Goal: Find specific page/section: Find specific page/section

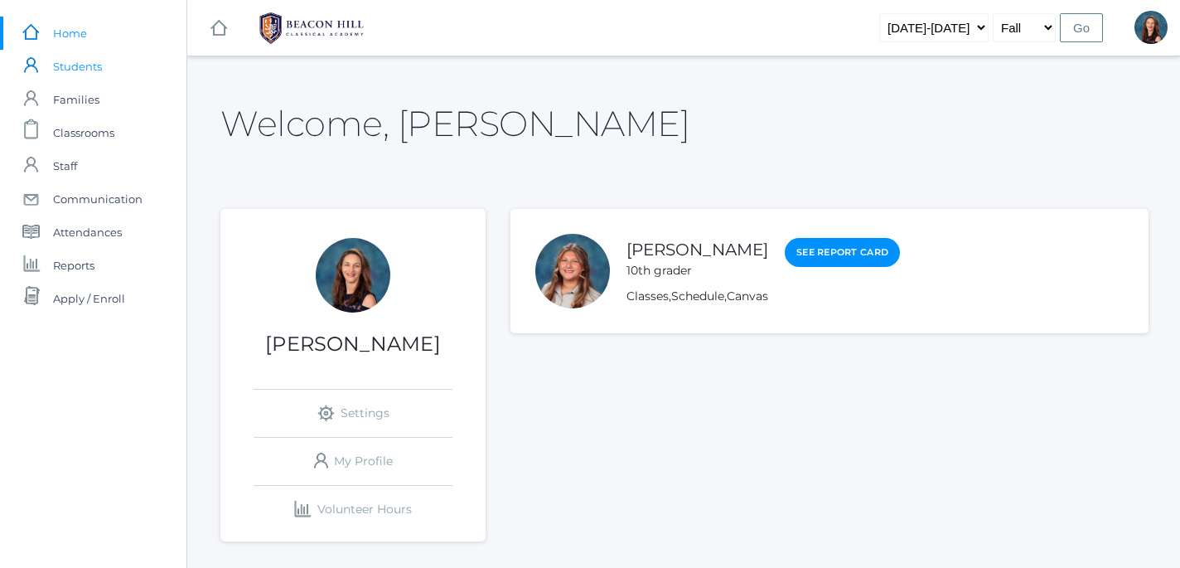
click at [77, 69] on span "Students" at bounding box center [77, 66] width 49 height 33
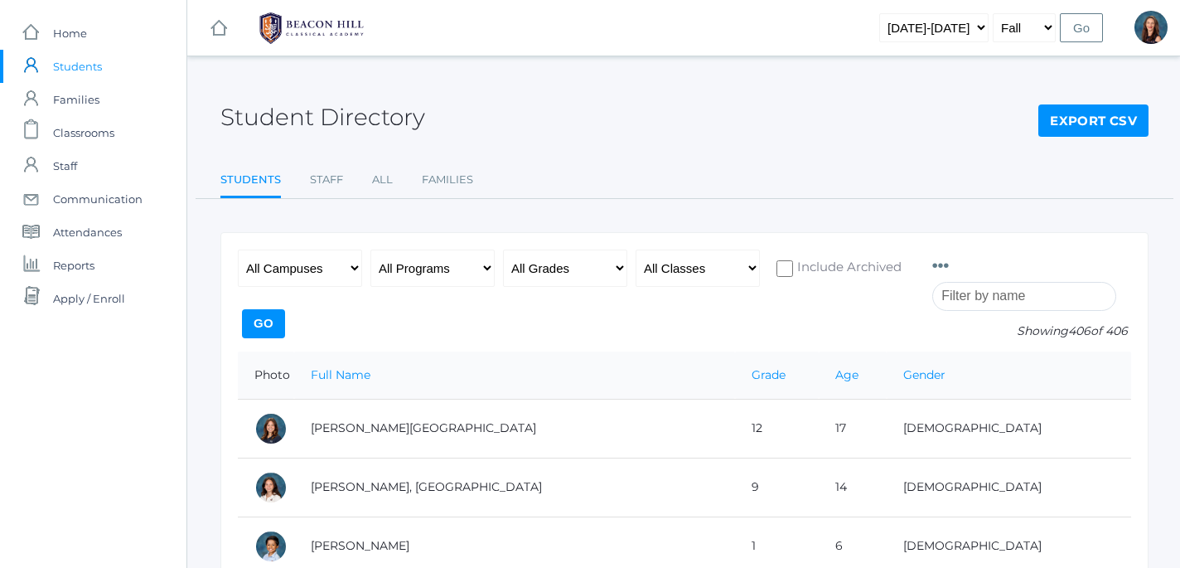
click at [986, 298] on input "search" at bounding box center [1024, 296] width 184 height 29
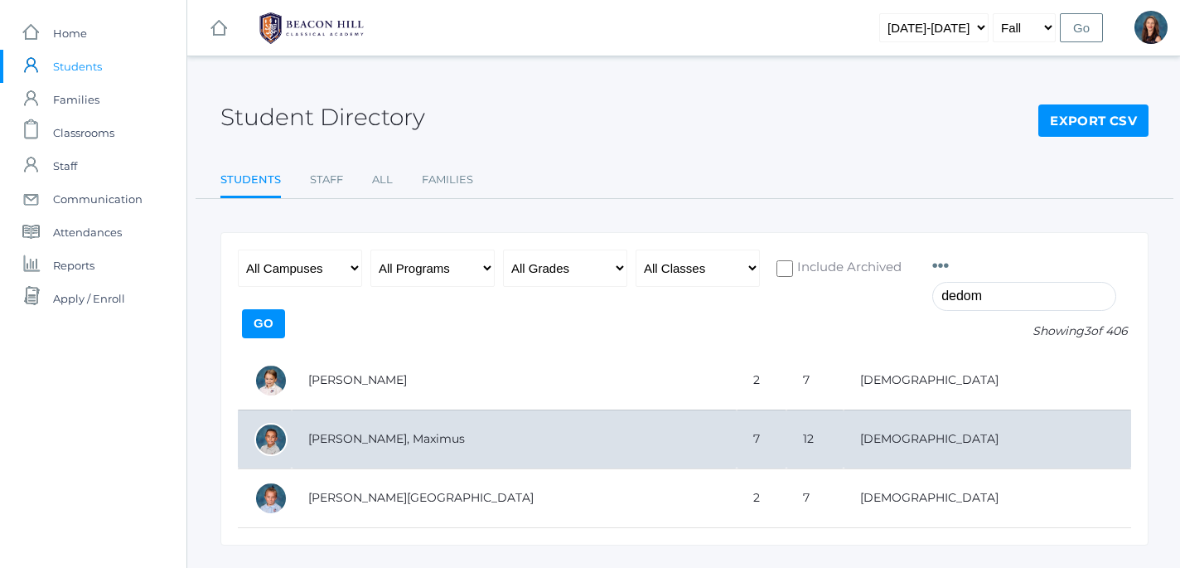
type input "dedom"
click at [331, 443] on td "[PERSON_NAME], Maximus" at bounding box center [514, 438] width 445 height 59
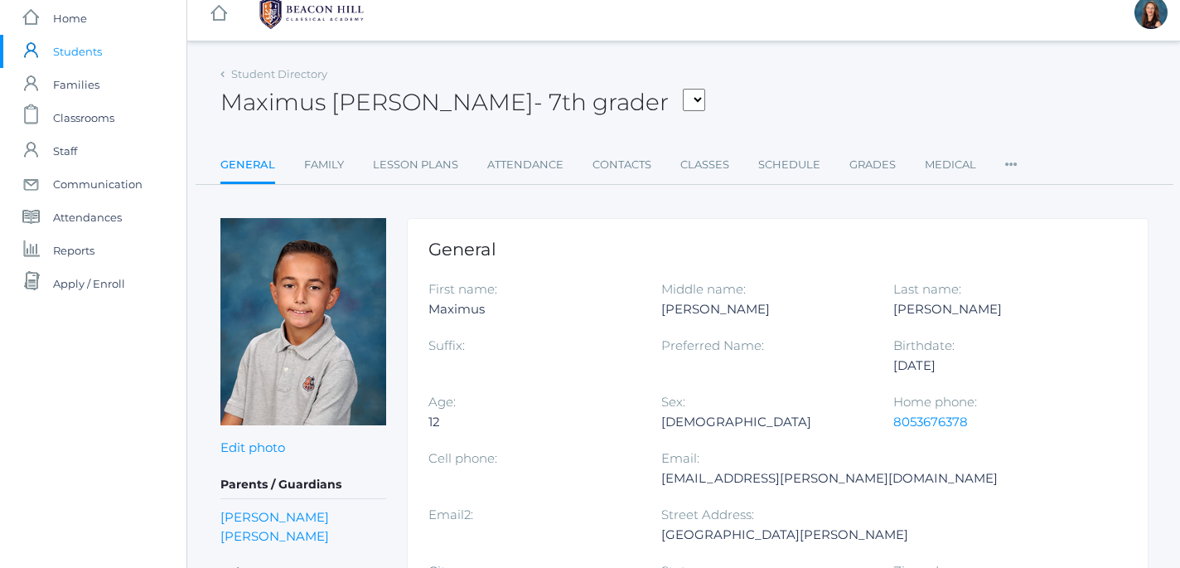
scroll to position [17, 0]
